Goal: Transaction & Acquisition: Purchase product/service

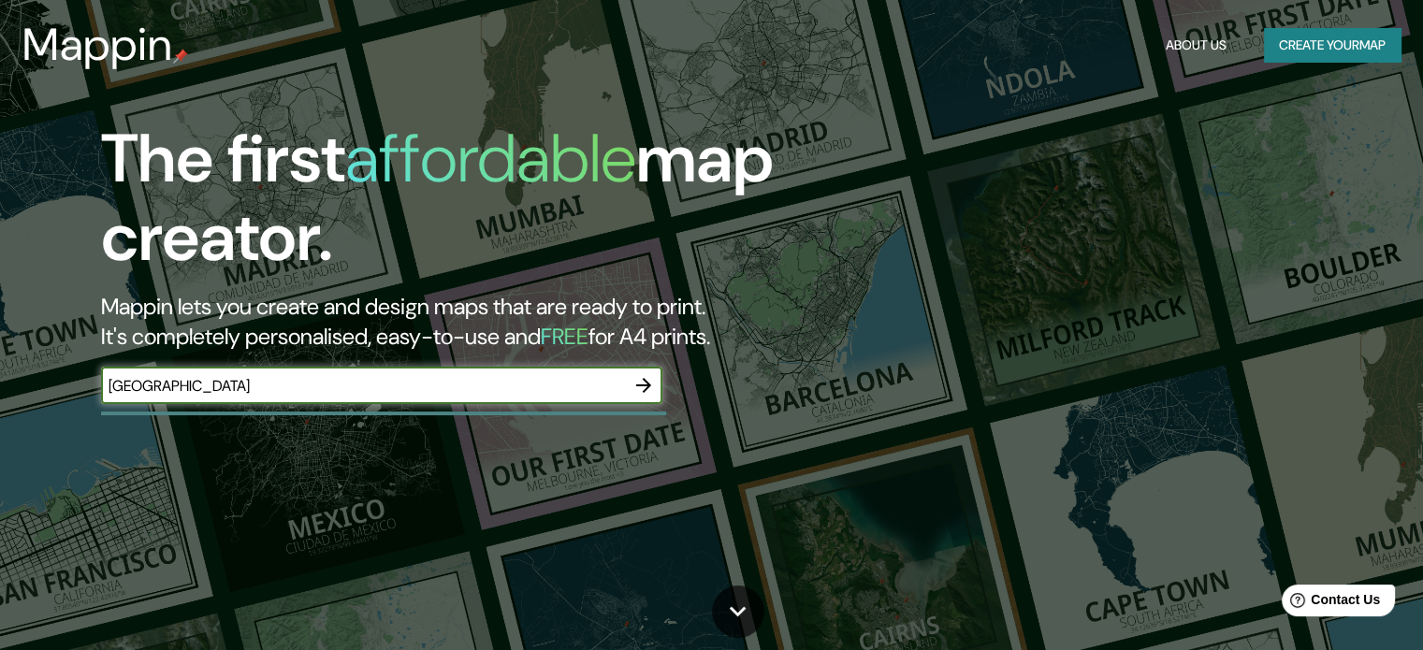
type input "[GEOGRAPHIC_DATA]"
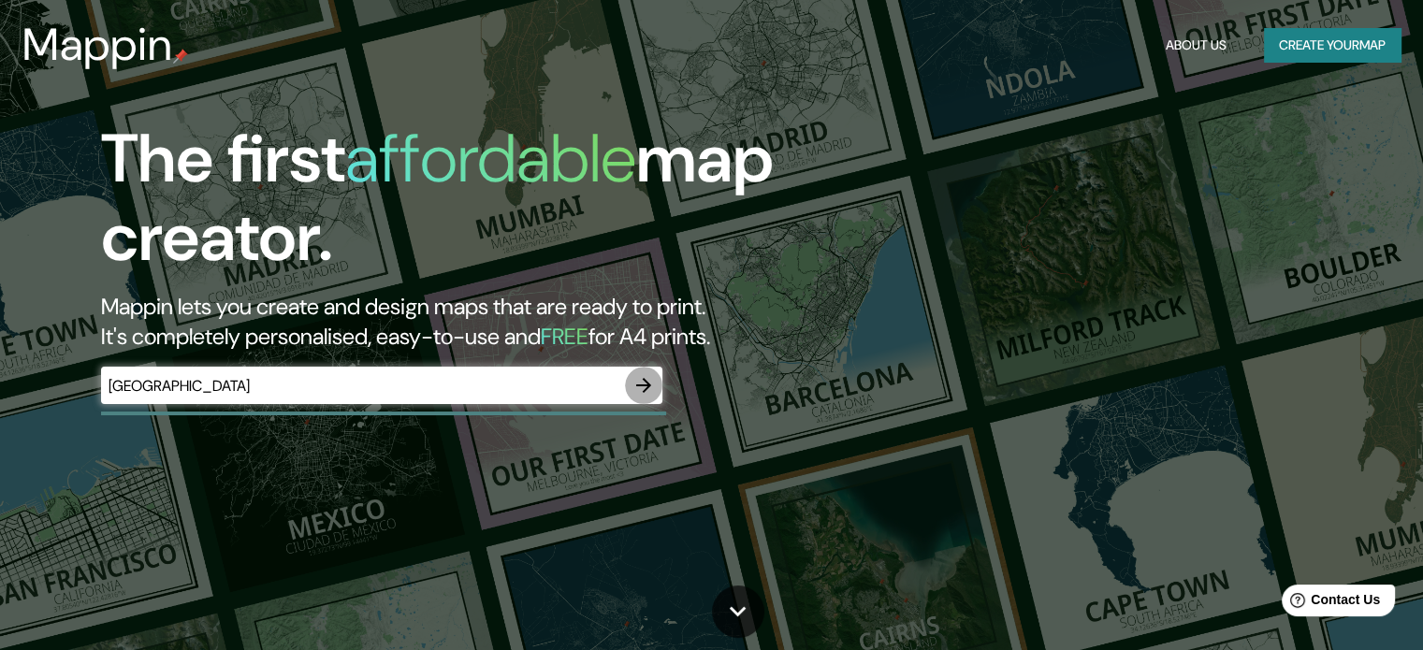
click at [643, 399] on button "button" at bounding box center [643, 385] width 37 height 37
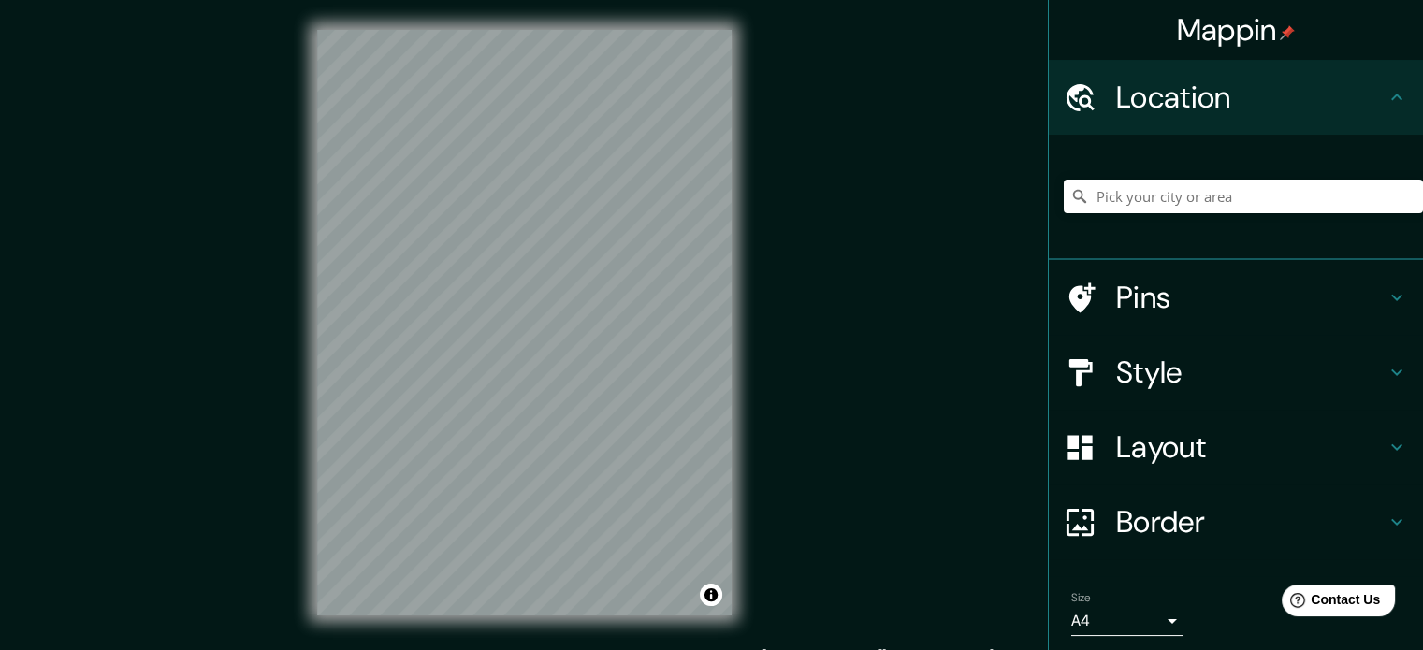
scroll to position [101, 0]
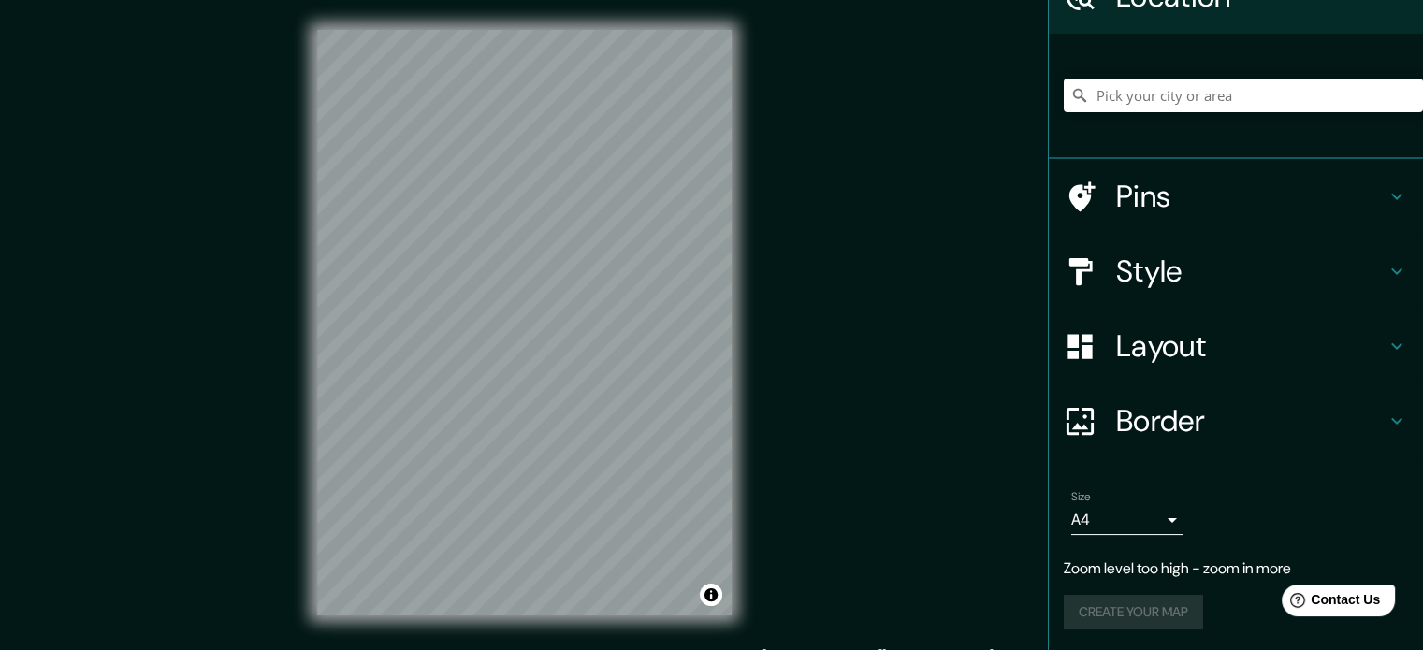
click at [760, 331] on div "© Mapbox © OpenStreetMap Improve this map" at bounding box center [524, 323] width 474 height 646
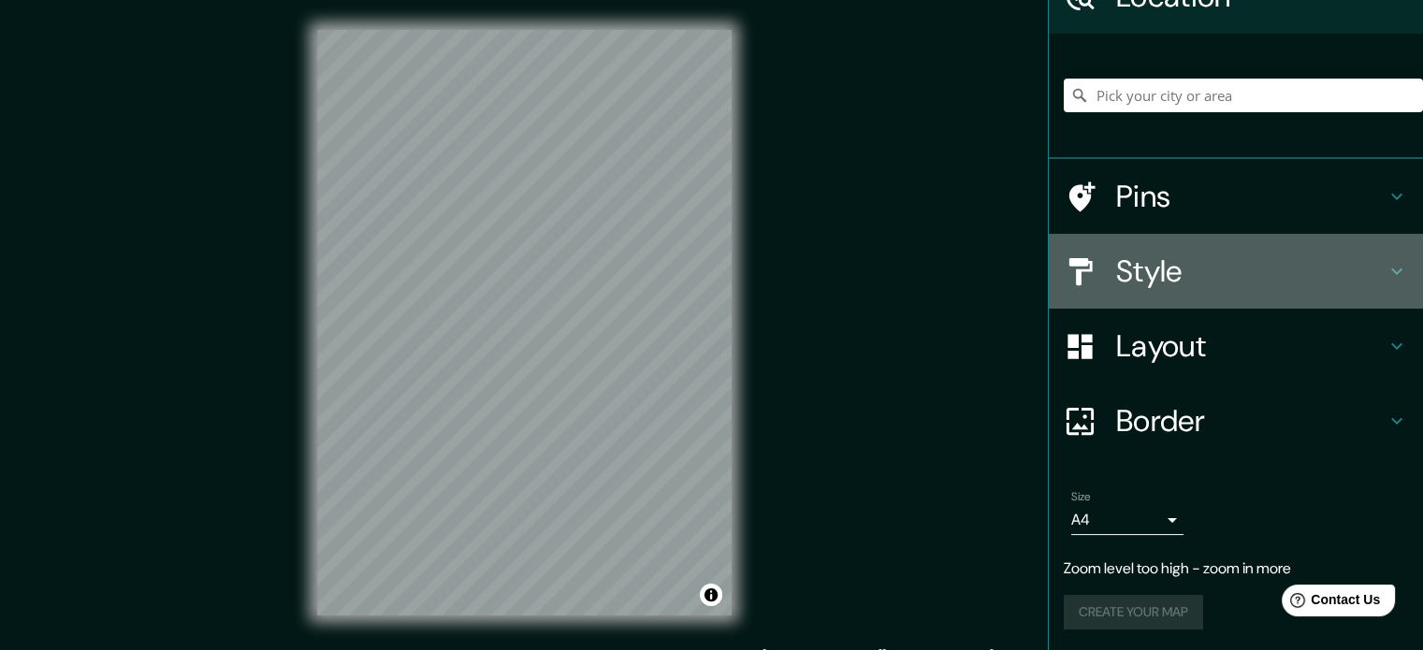
click at [1130, 299] on div "Style" at bounding box center [1236, 271] width 374 height 75
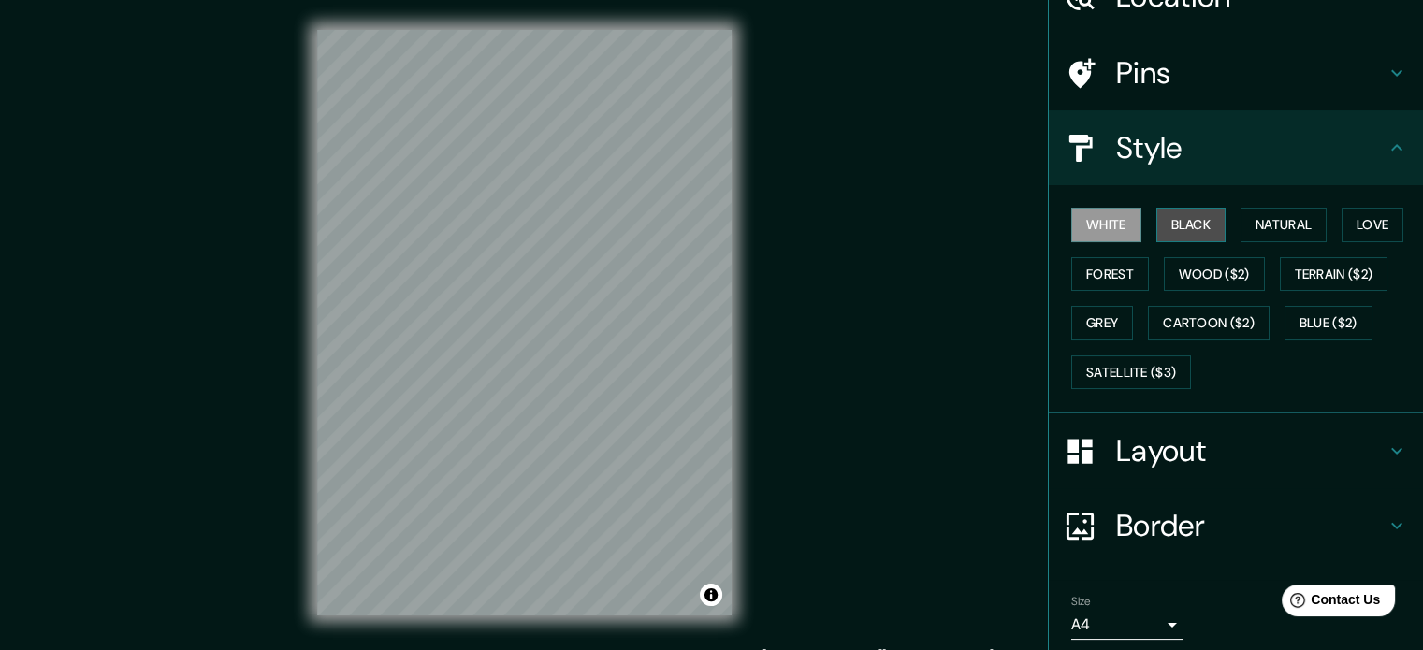
click at [1166, 229] on button "Black" at bounding box center [1191, 225] width 70 height 35
click at [1093, 239] on button "White" at bounding box center [1106, 225] width 70 height 35
click at [1247, 222] on button "Natural" at bounding box center [1284, 225] width 86 height 35
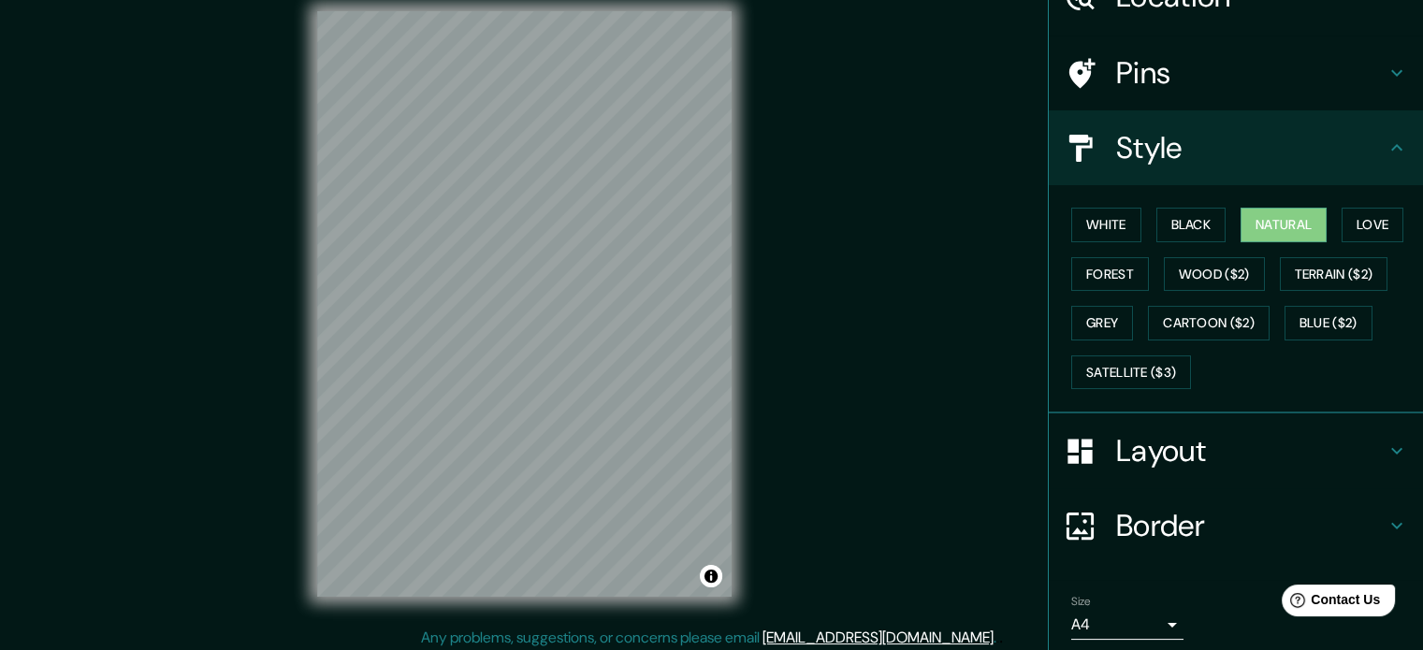
scroll to position [24, 0]
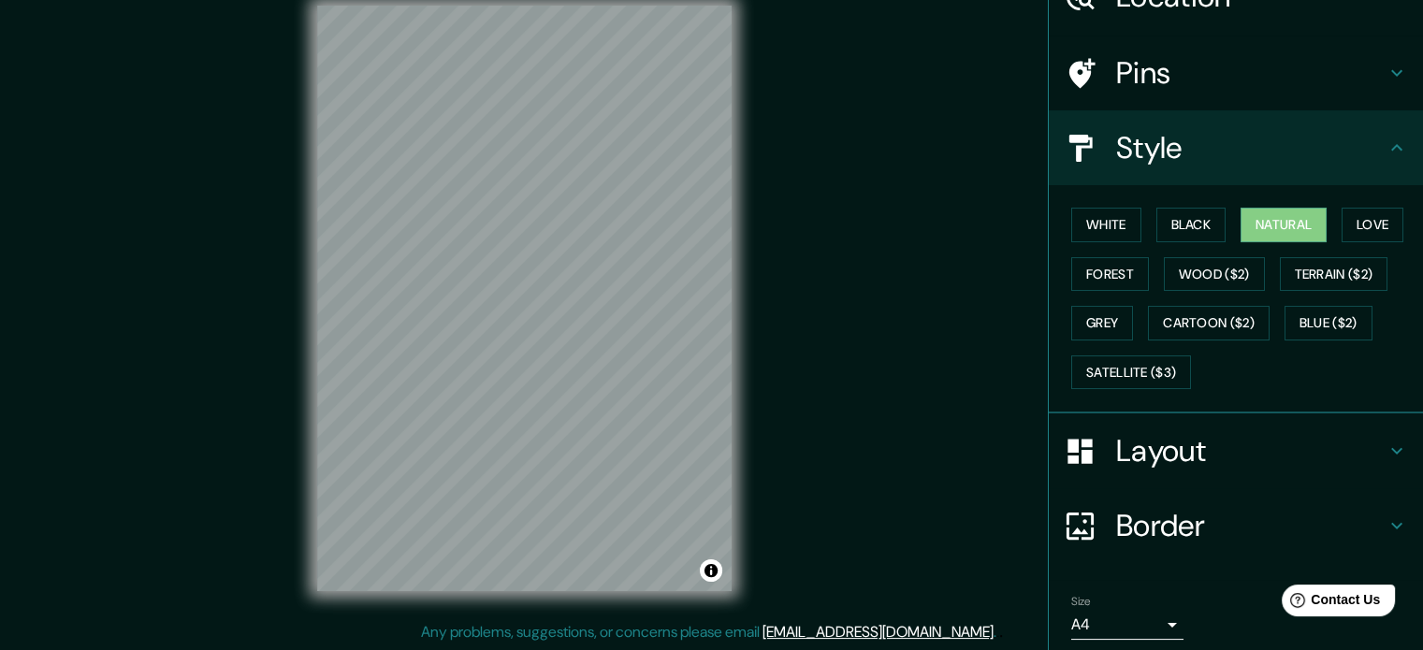
drag, startPoint x: 0, startPoint y: 611, endPoint x: 37, endPoint y: 590, distance: 42.7
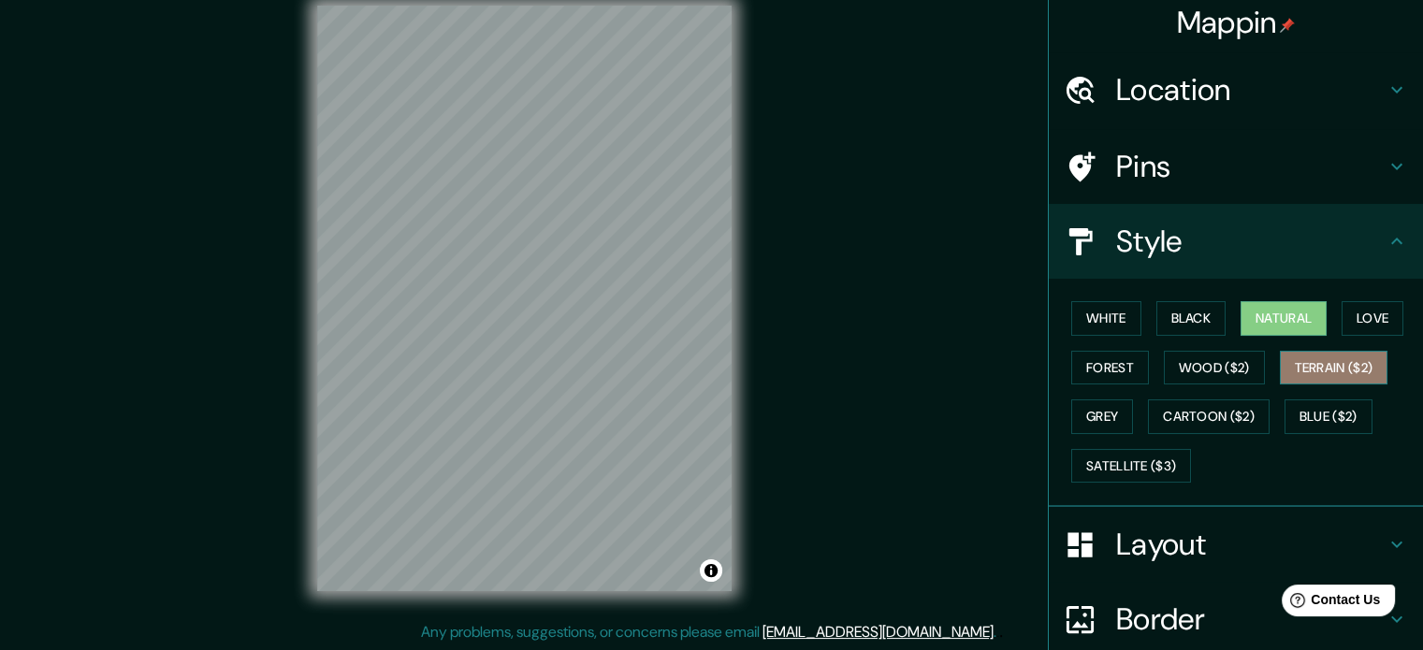
click at [1302, 365] on button "Terrain ($2)" at bounding box center [1334, 368] width 109 height 35
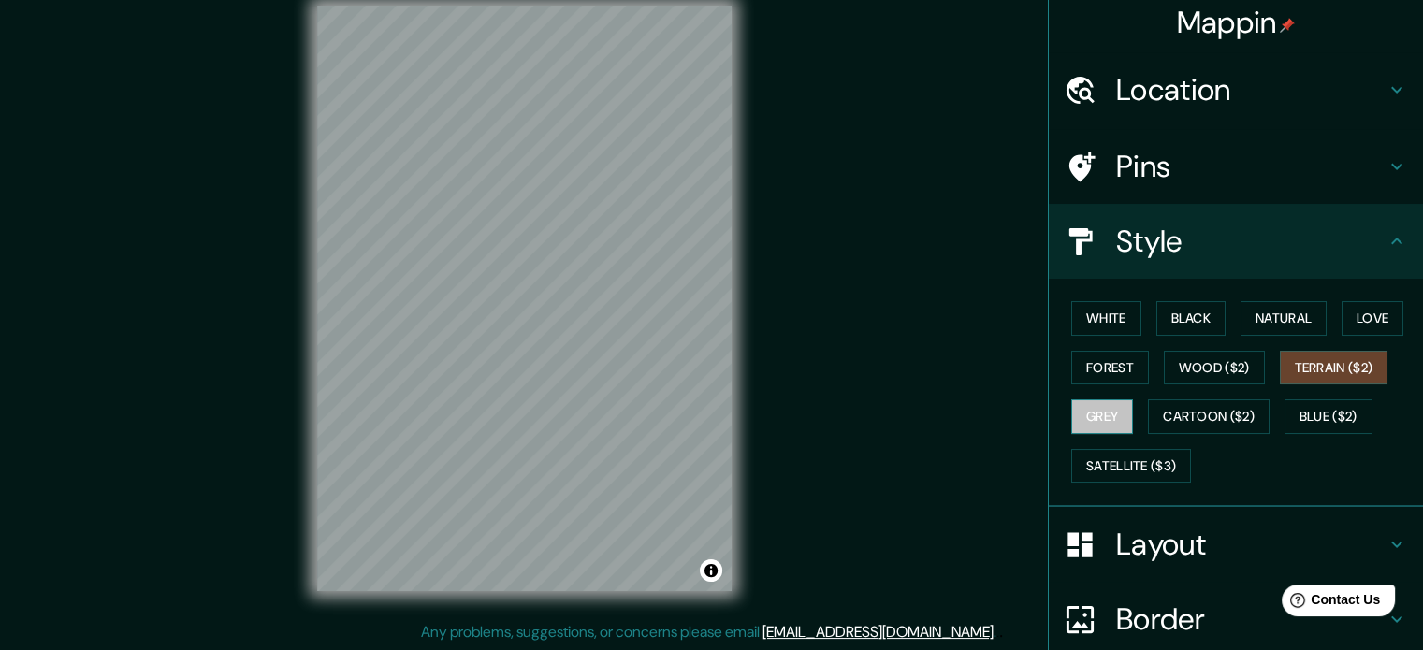
click at [1105, 421] on button "Grey" at bounding box center [1102, 416] width 62 height 35
click at [1095, 375] on button "Forest" at bounding box center [1110, 368] width 78 height 35
click at [1336, 373] on button "Terrain ($2)" at bounding box center [1334, 368] width 109 height 35
click at [1192, 313] on button "Black" at bounding box center [1191, 318] width 70 height 35
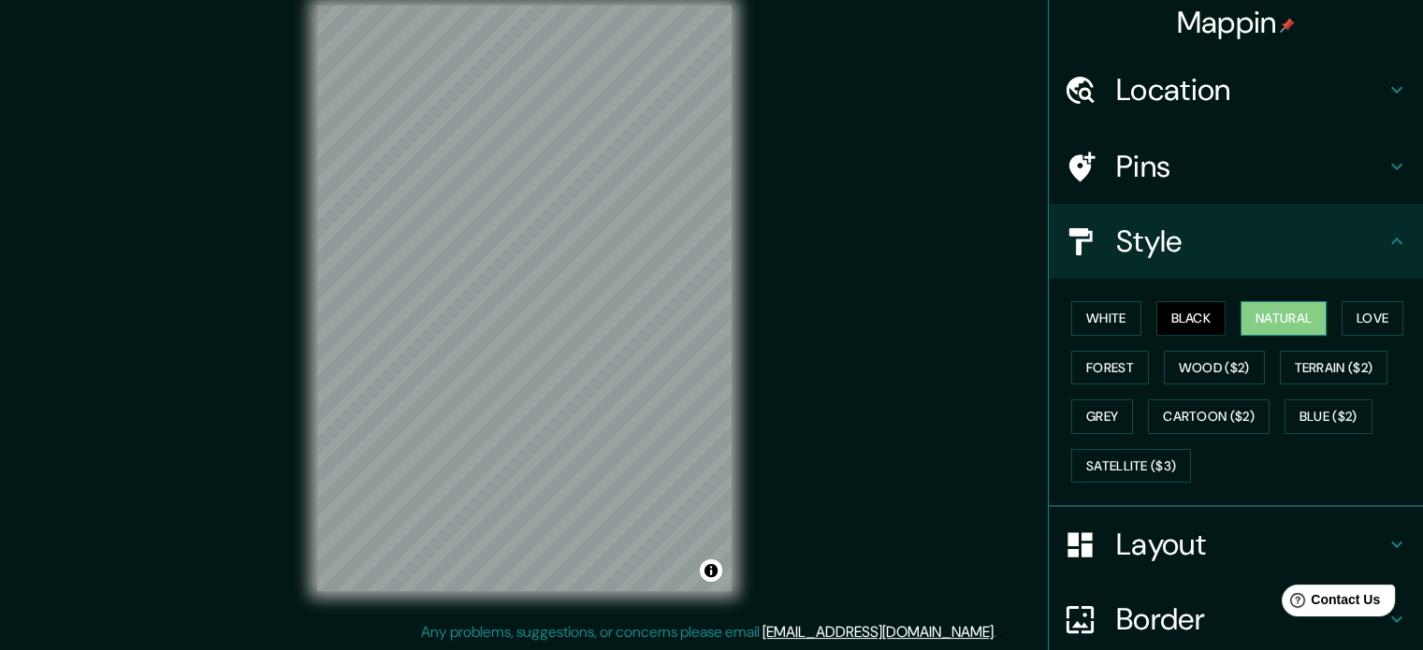
click at [1284, 322] on button "Natural" at bounding box center [1284, 318] width 86 height 35
click at [1357, 316] on button "Love" at bounding box center [1373, 318] width 62 height 35
click at [1284, 321] on button "Natural" at bounding box center [1284, 318] width 86 height 35
click at [1226, 92] on h4 "Location" at bounding box center [1250, 89] width 269 height 37
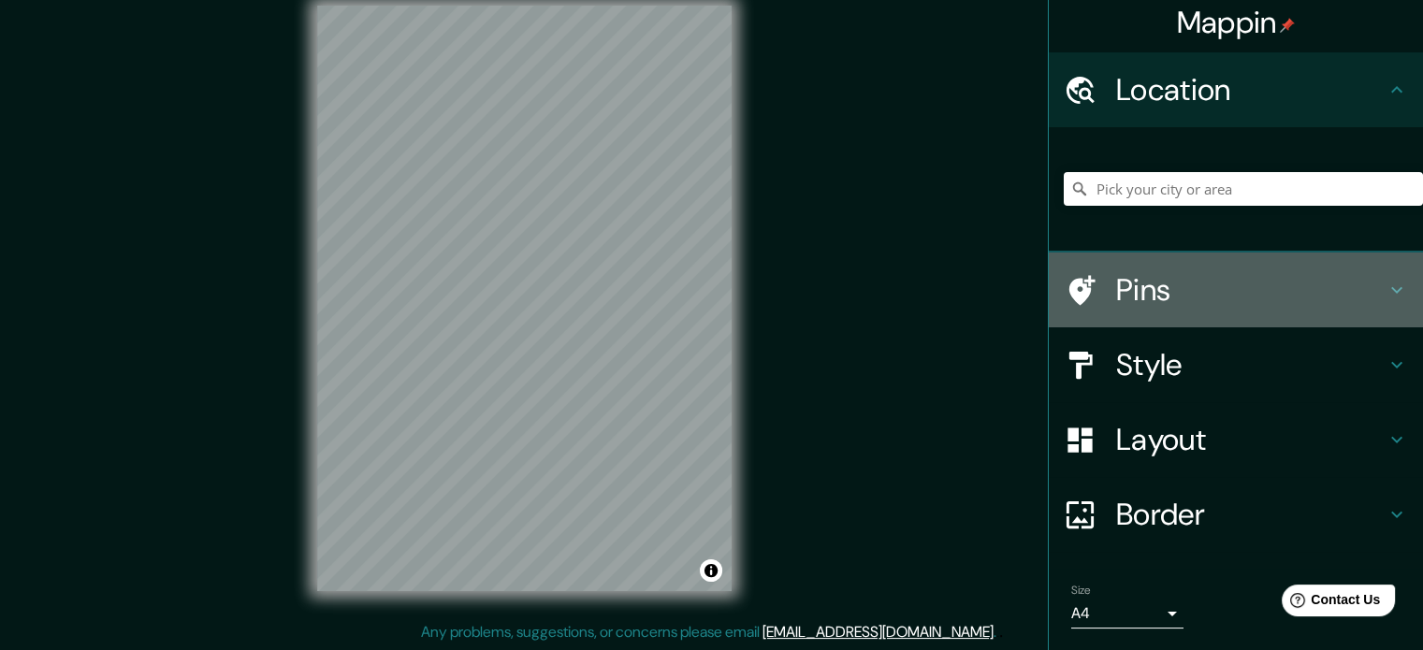
click at [1161, 292] on h4 "Pins" at bounding box center [1250, 289] width 269 height 37
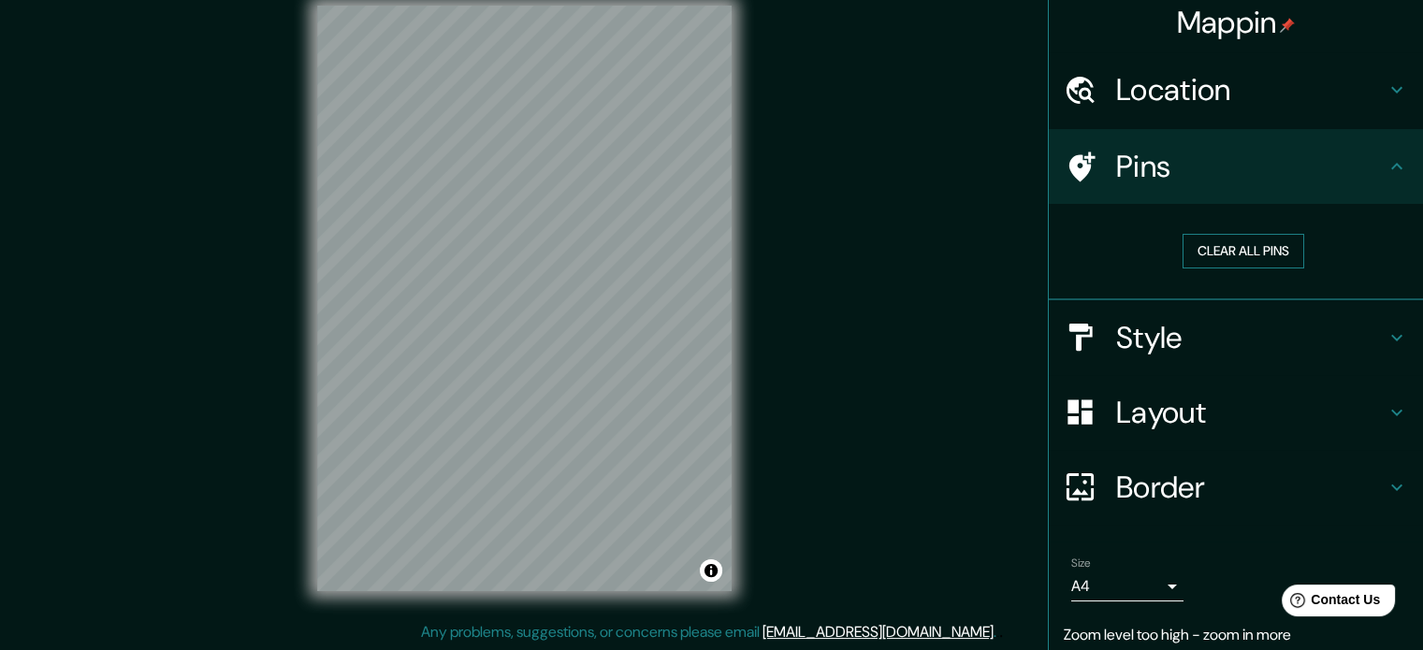
click at [1242, 246] on button "Clear all pins" at bounding box center [1244, 251] width 122 height 35
click at [1203, 246] on button "Clear all pins" at bounding box center [1244, 251] width 122 height 35
click at [1209, 254] on button "Clear all pins" at bounding box center [1244, 251] width 122 height 35
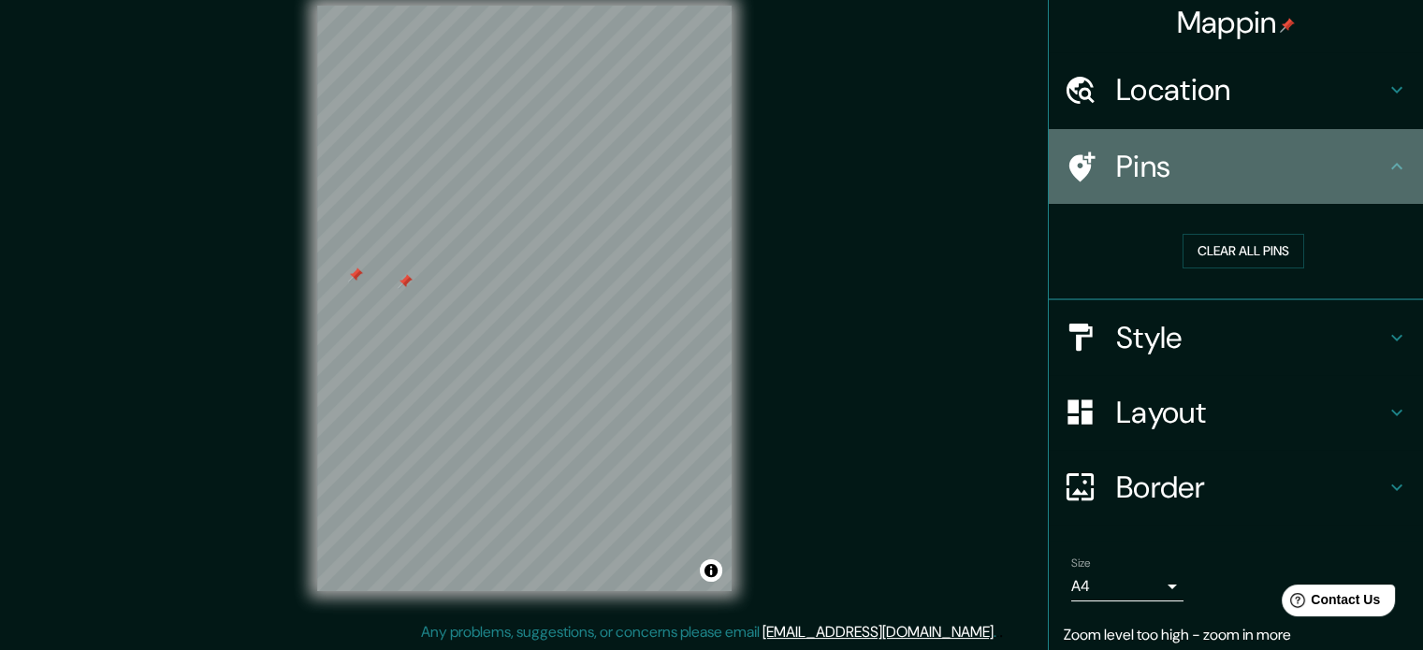
click at [1344, 167] on h4 "Pins" at bounding box center [1250, 166] width 269 height 37
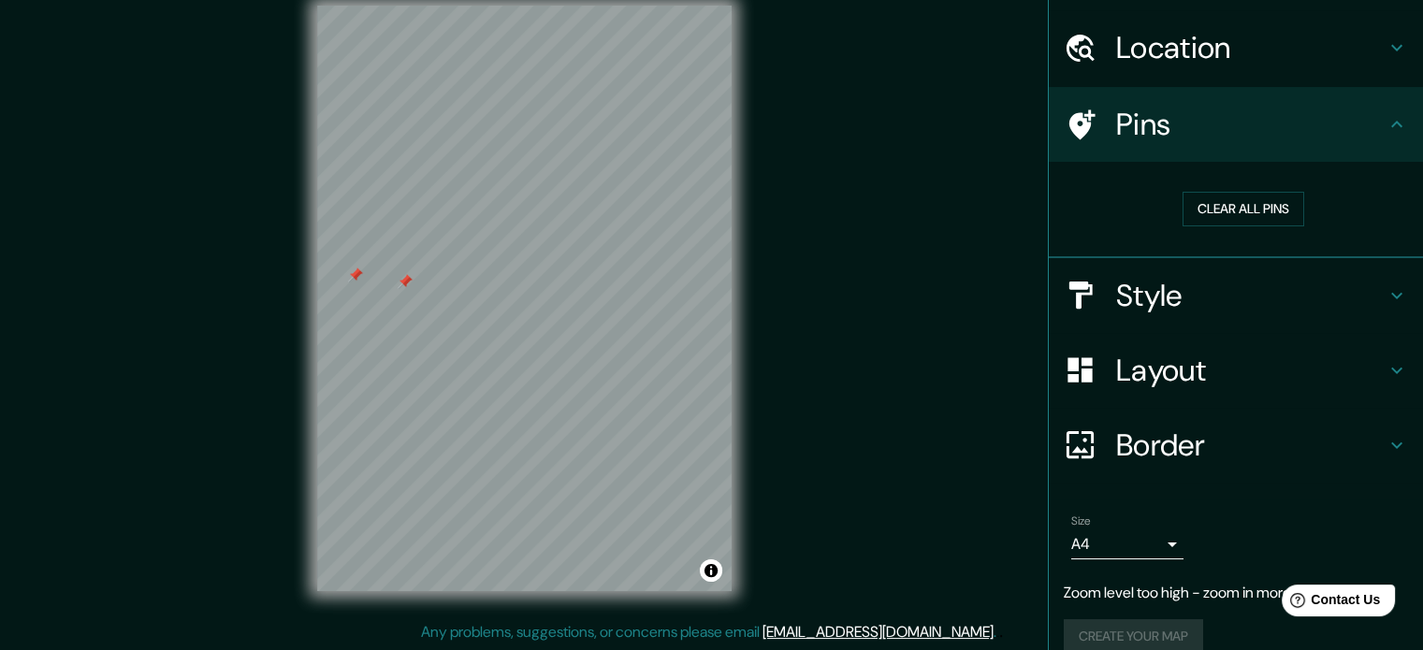
scroll to position [73, 0]
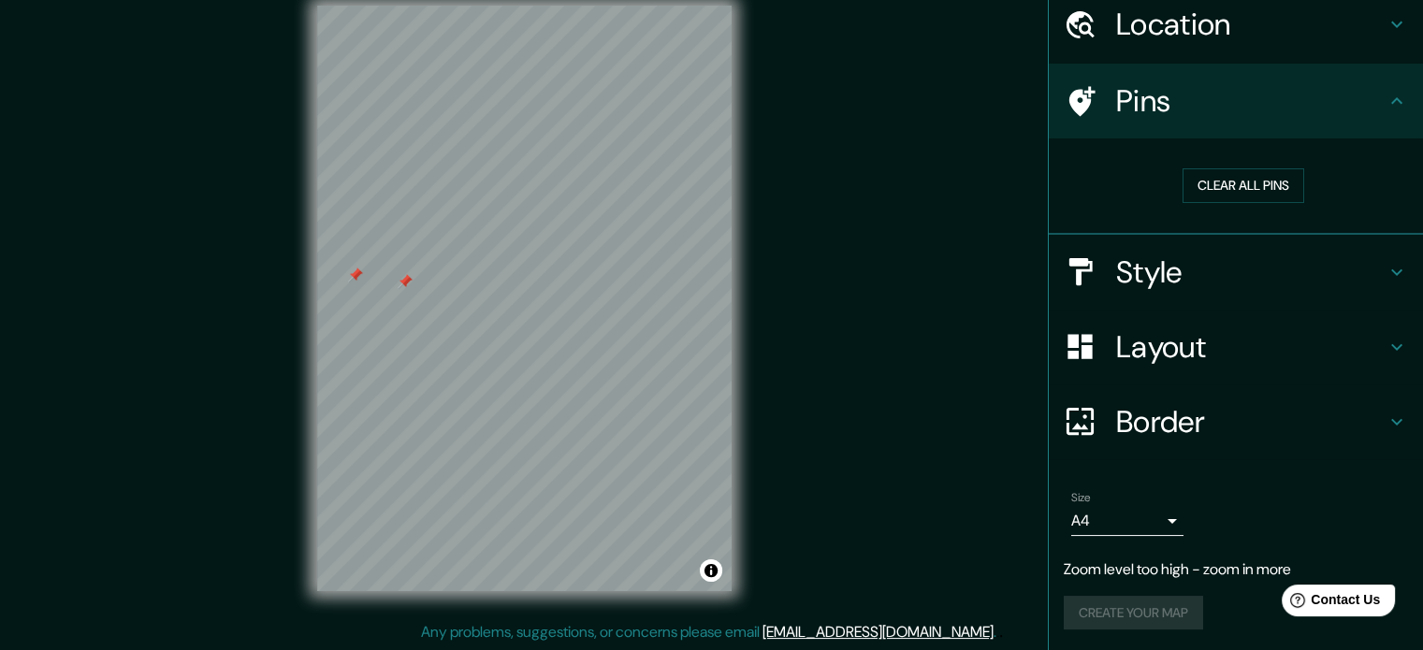
click at [1165, 613] on div "Create your map" at bounding box center [1236, 613] width 344 height 35
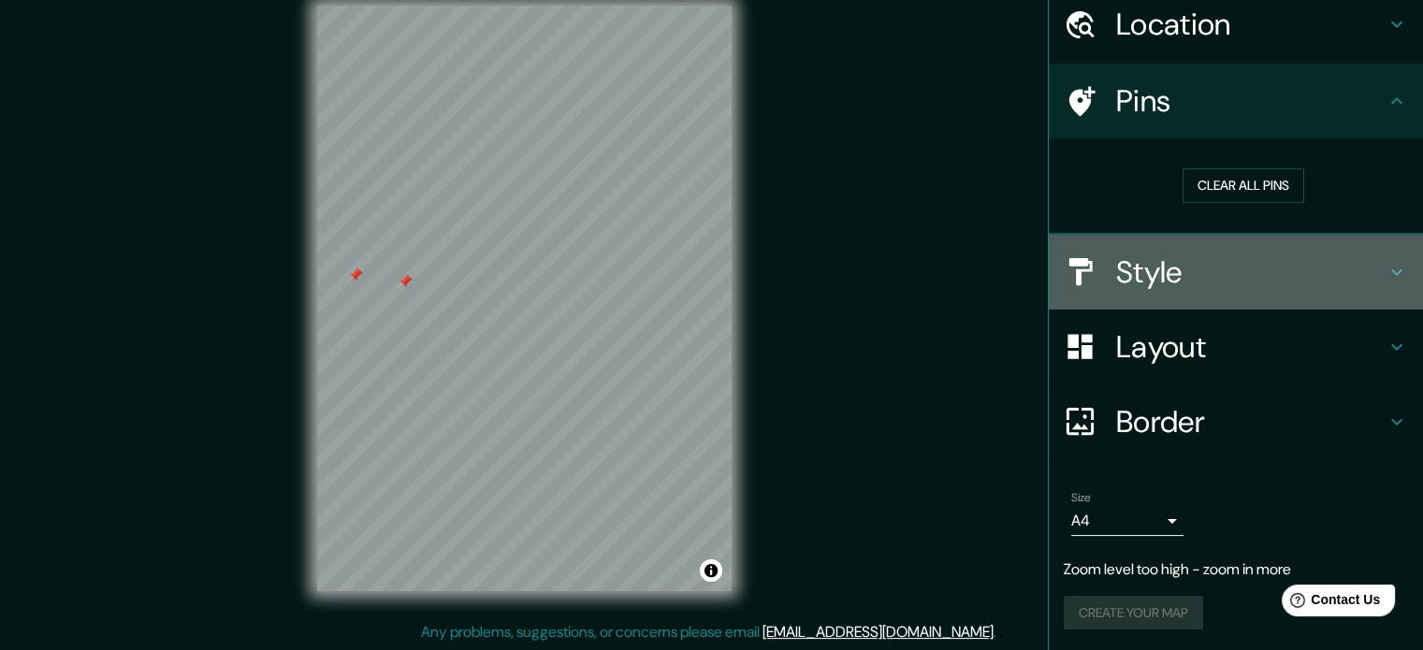
click at [1139, 286] on h4 "Style" at bounding box center [1250, 272] width 269 height 37
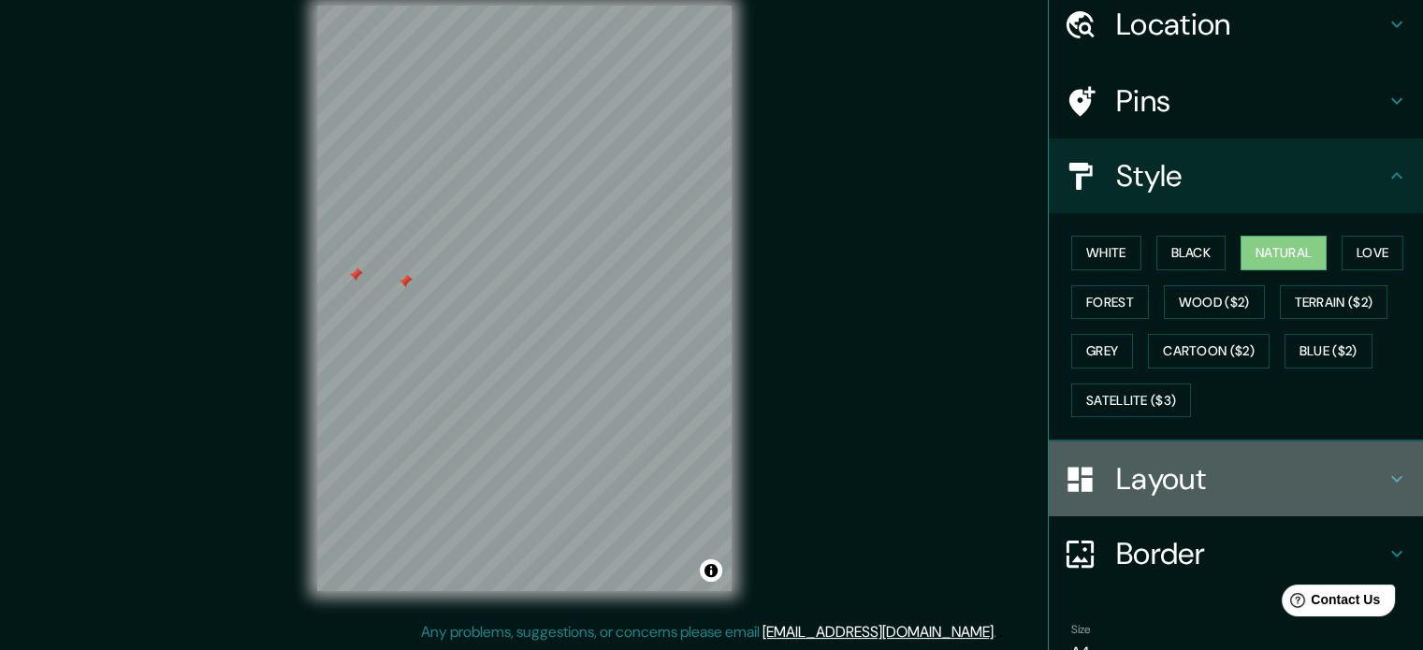
click at [1160, 460] on h4 "Layout" at bounding box center [1250, 478] width 269 height 37
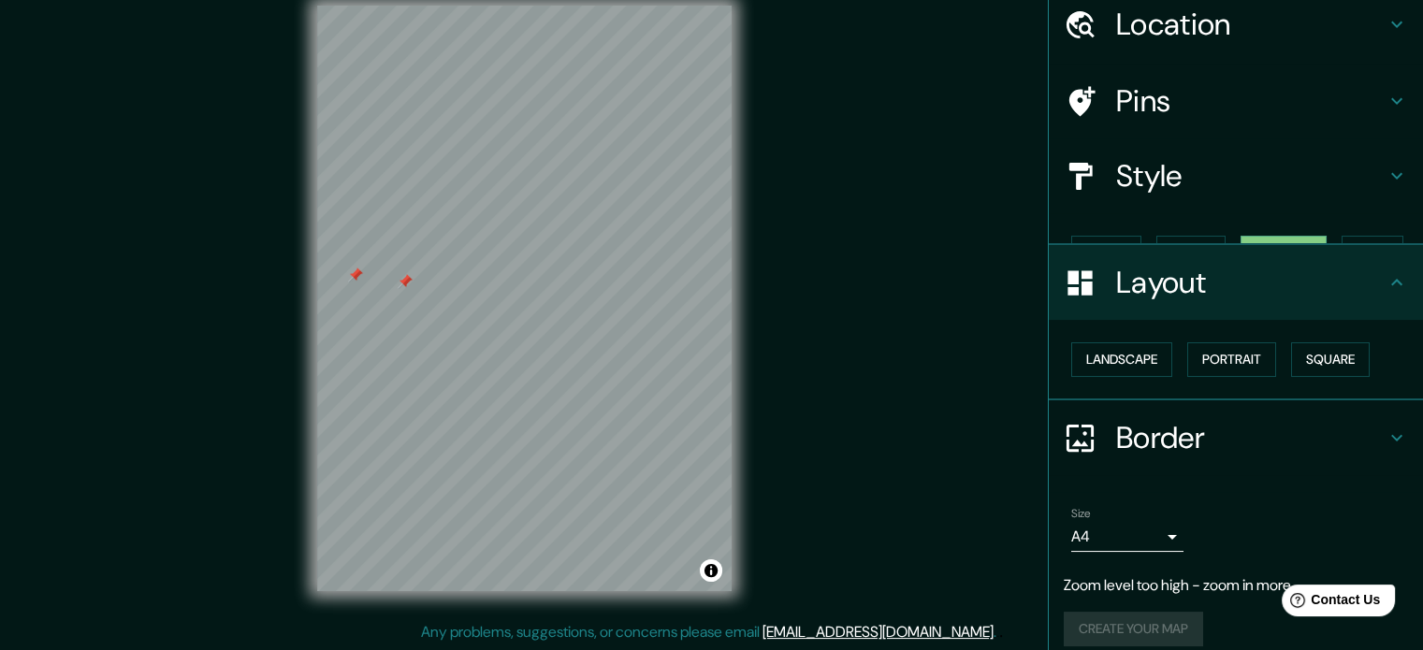
scroll to position [58, 0]
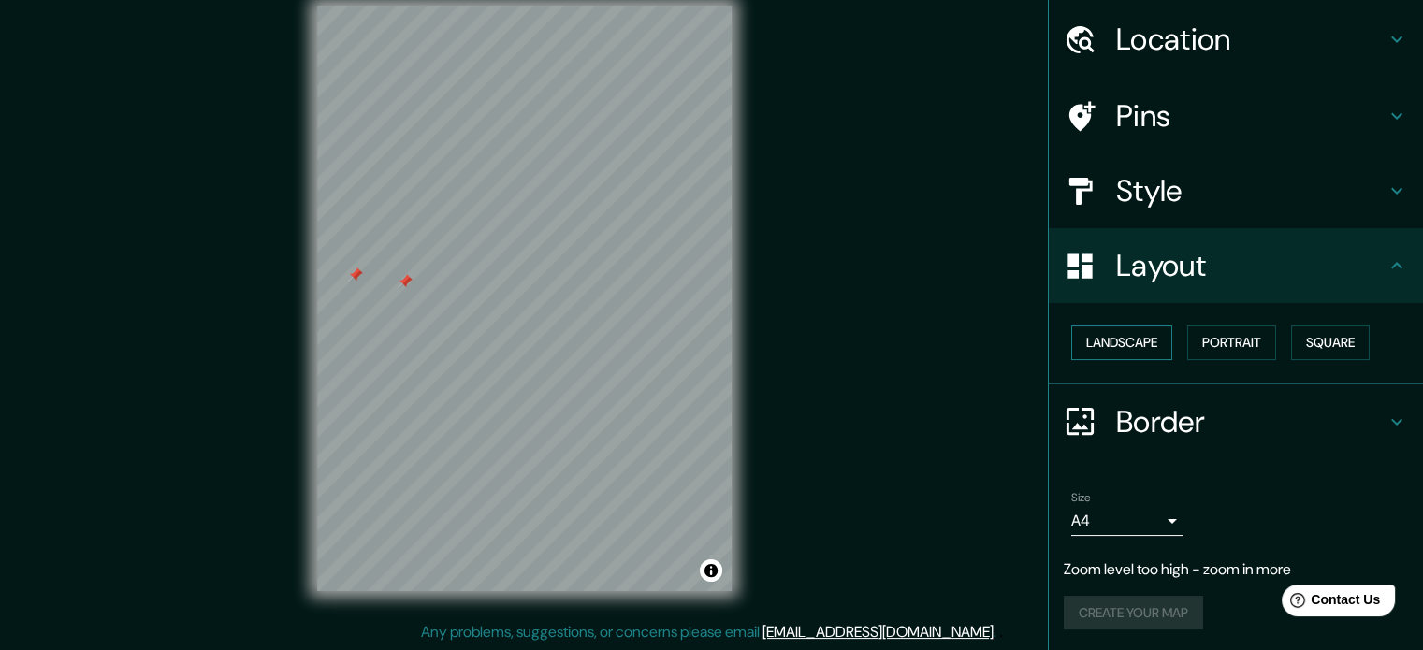
click at [1097, 346] on button "Landscape" at bounding box center [1121, 343] width 101 height 35
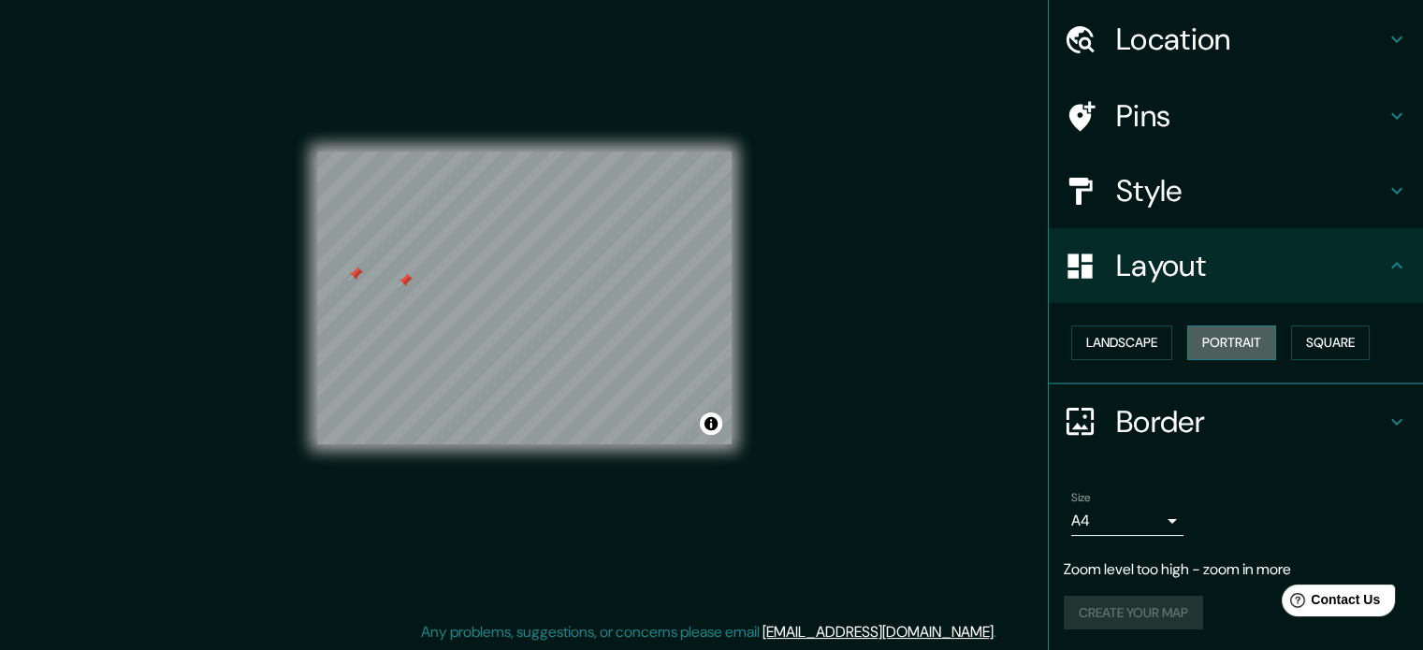
click at [1210, 345] on button "Portrait" at bounding box center [1231, 343] width 89 height 35
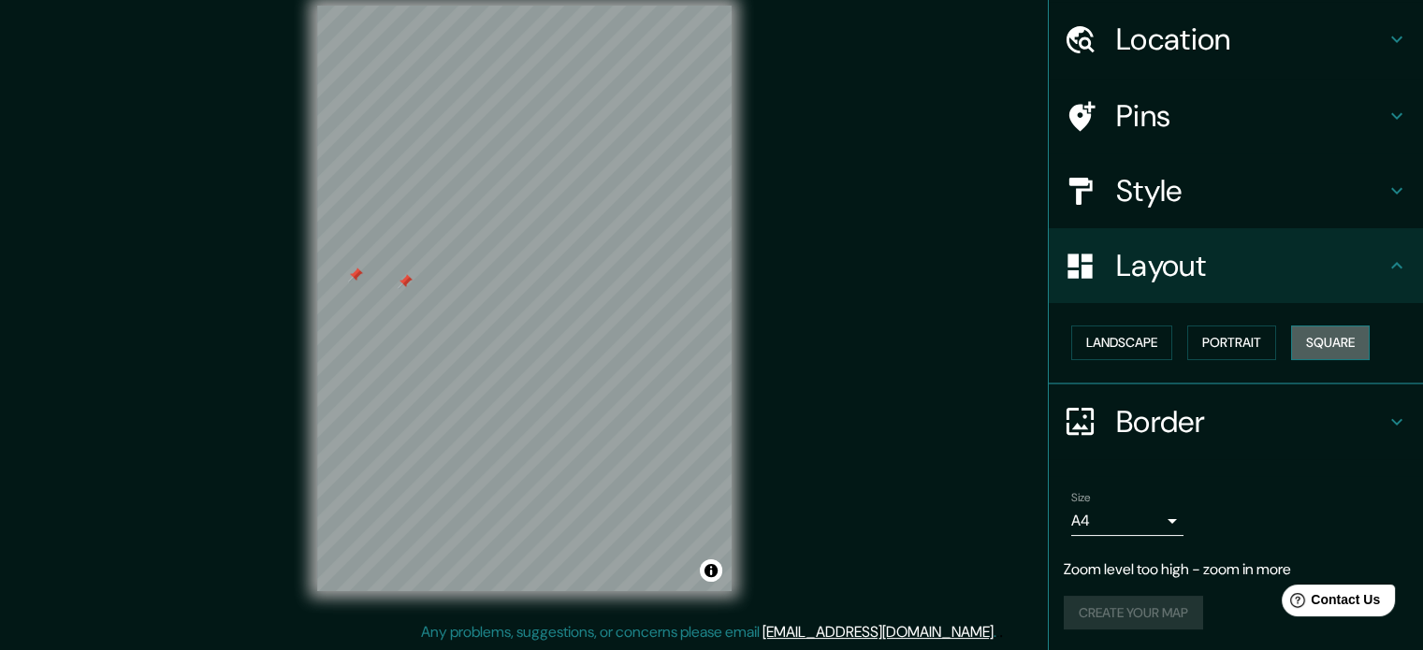
click at [1328, 344] on button "Square" at bounding box center [1330, 343] width 79 height 35
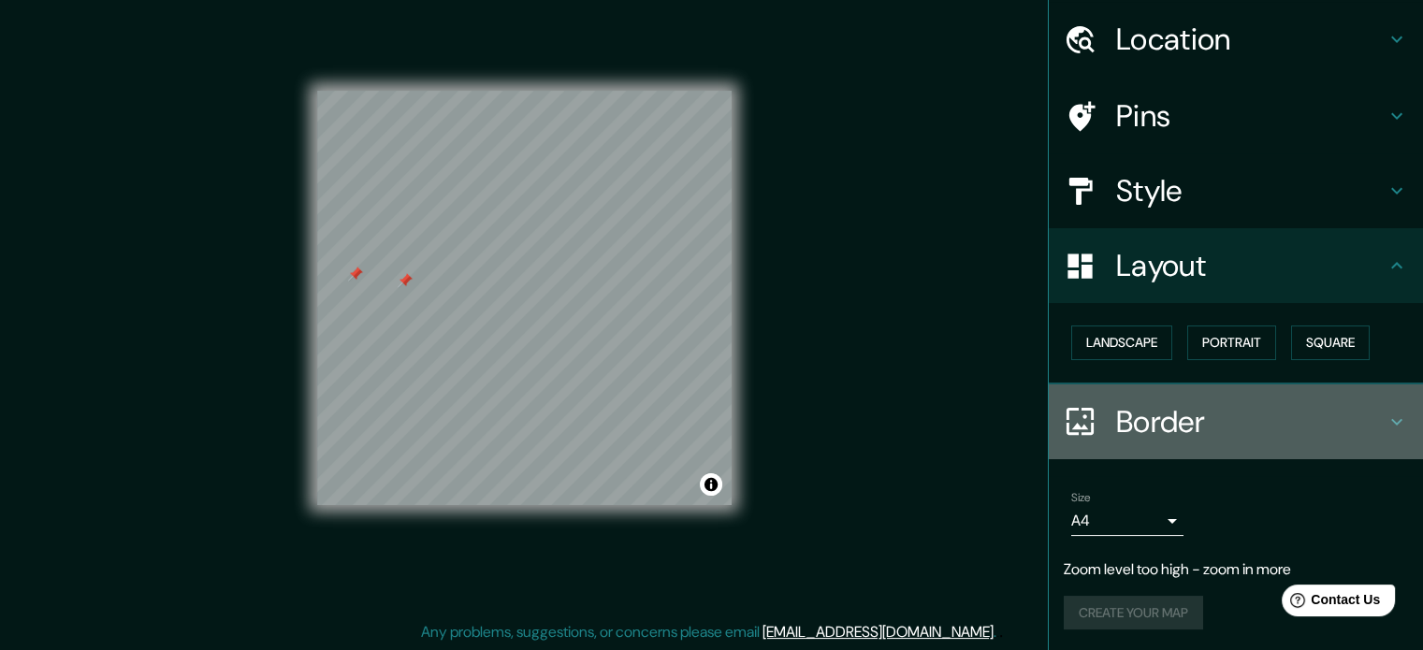
click at [1201, 443] on div "Border" at bounding box center [1236, 422] width 374 height 75
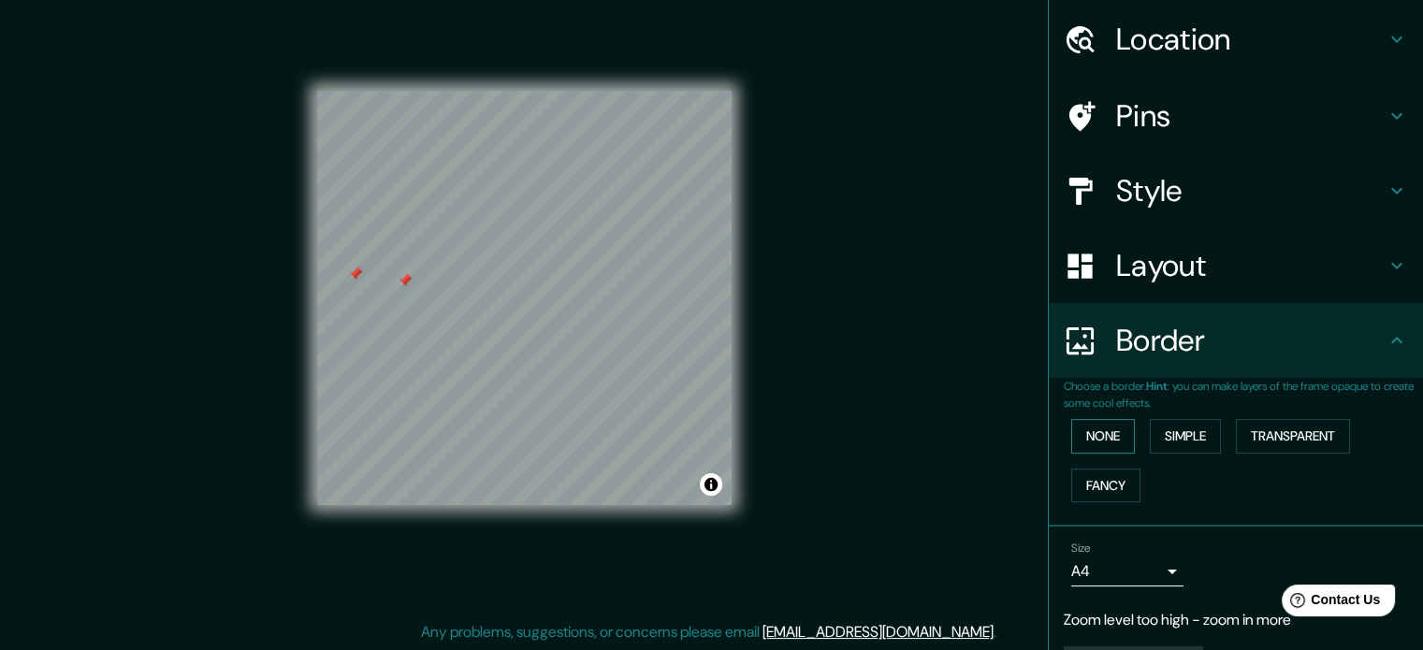
click at [1100, 446] on button "None" at bounding box center [1103, 436] width 64 height 35
click at [1154, 432] on button "Simple" at bounding box center [1185, 436] width 71 height 35
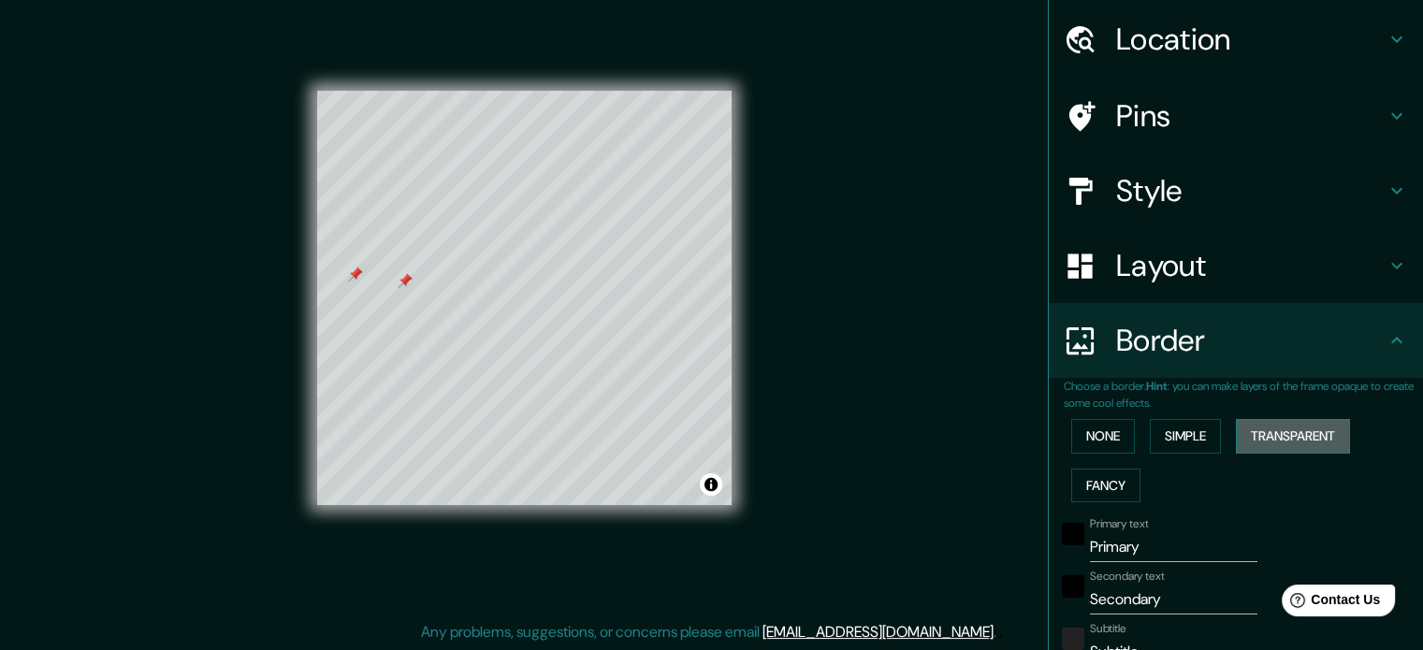
click at [1268, 433] on button "Transparent" at bounding box center [1293, 436] width 114 height 35
click at [1096, 478] on button "Fancy" at bounding box center [1105, 486] width 69 height 35
